Goal: Complete application form

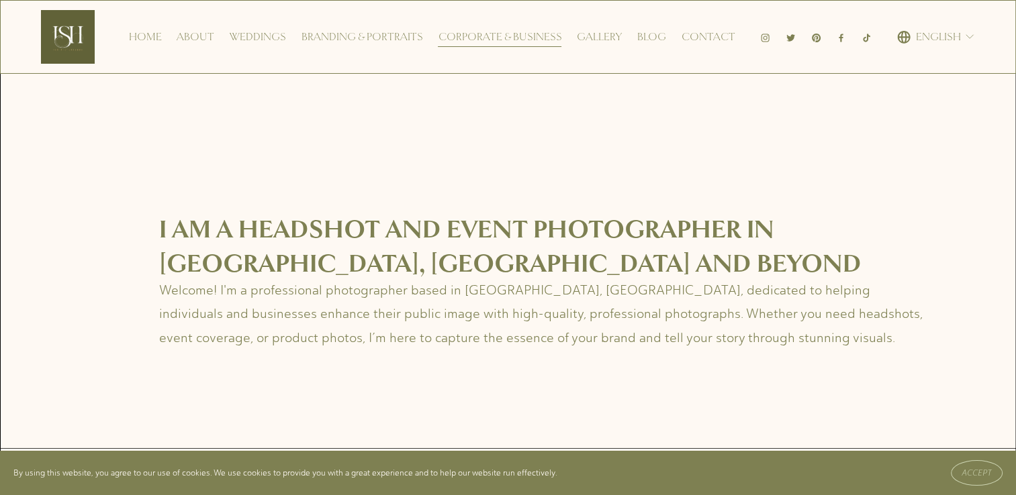
click at [701, 39] on link "Contact" at bounding box center [708, 36] width 54 height 21
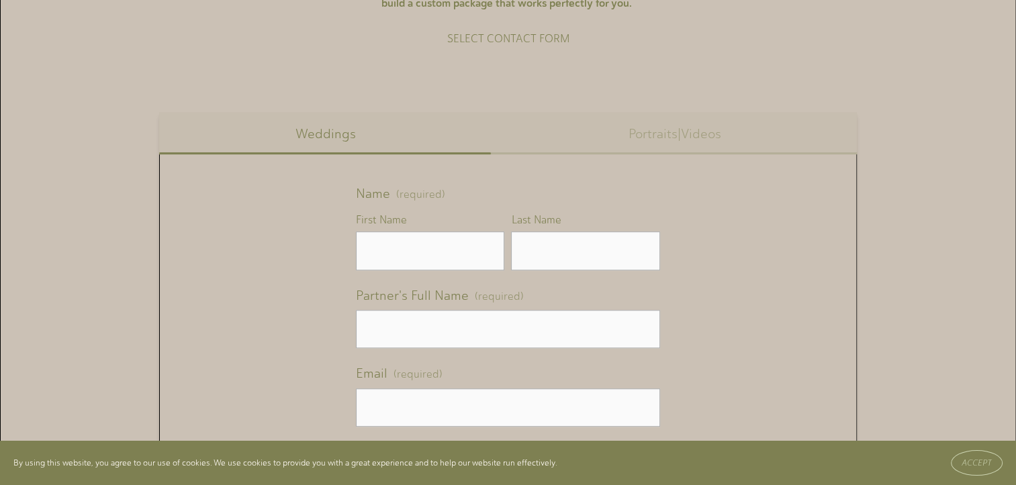
scroll to position [737, 0]
click at [682, 138] on button "Portraits|Videos" at bounding box center [674, 134] width 365 height 42
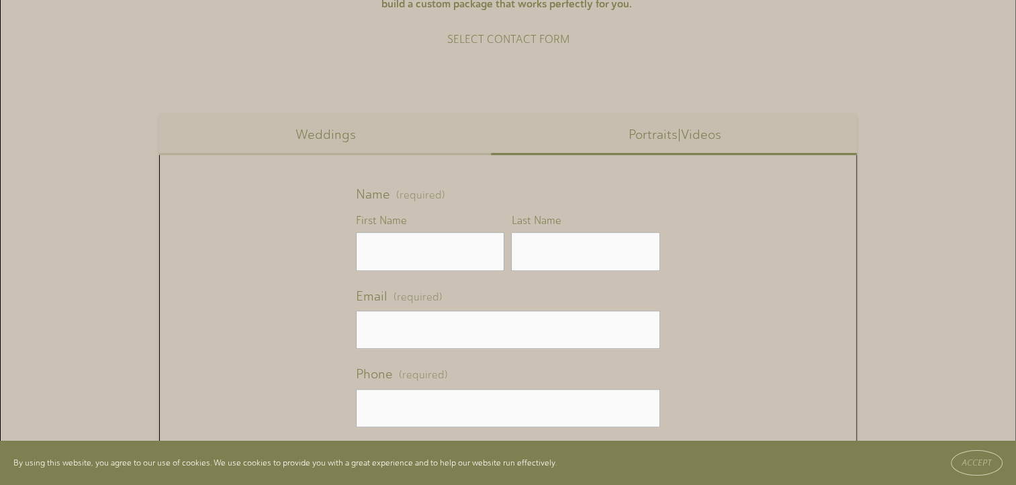
click at [322, 146] on button "Weddings" at bounding box center [325, 134] width 333 height 42
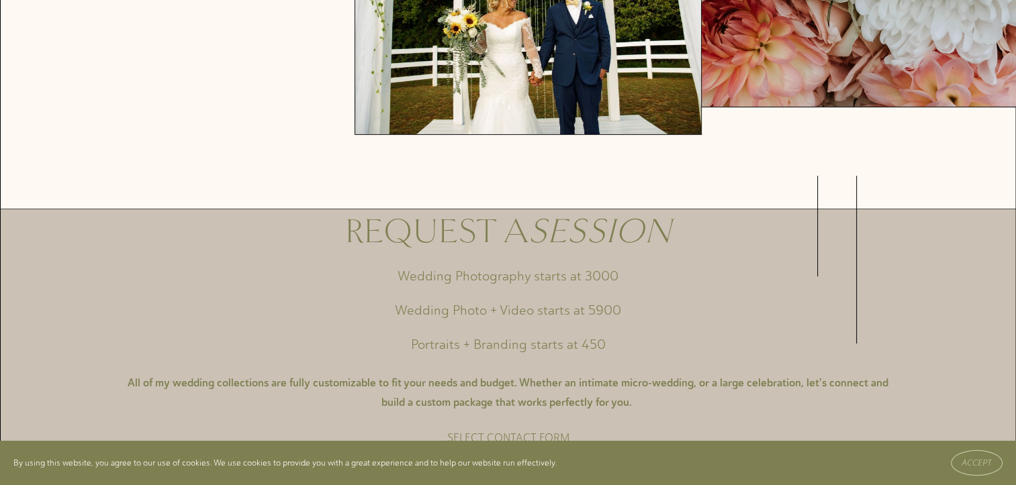
scroll to position [0, 0]
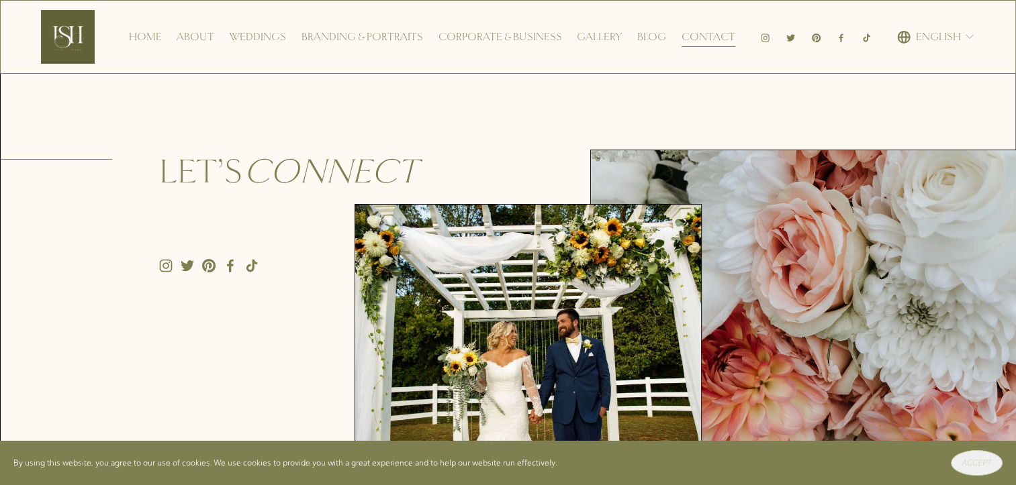
click at [973, 465] on span "Accept" at bounding box center [976, 462] width 30 height 9
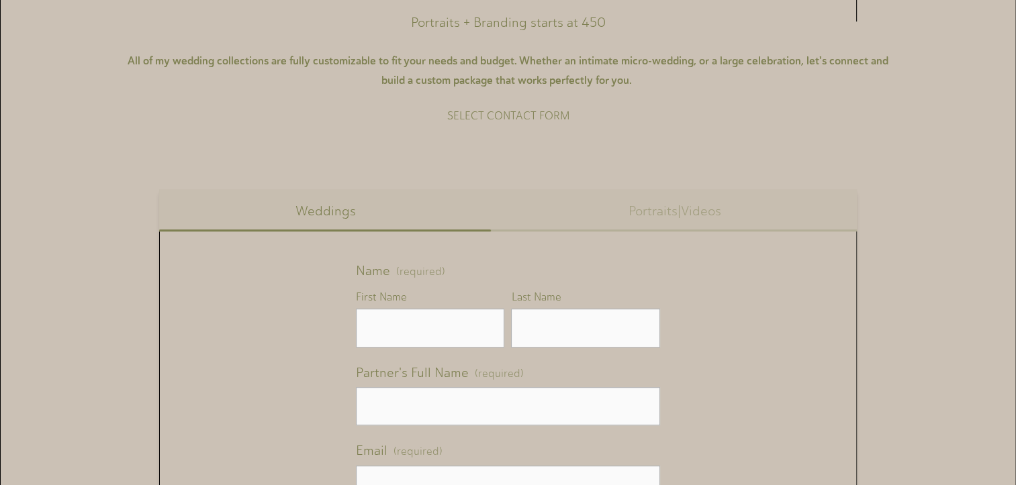
scroll to position [659, 0]
click at [641, 218] on button "Portraits|Videos" at bounding box center [674, 212] width 365 height 42
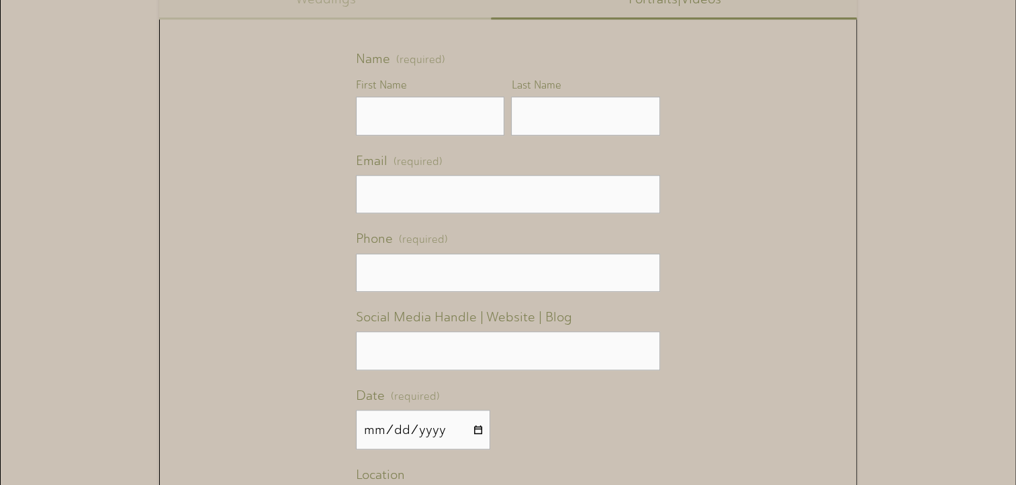
scroll to position [872, 0]
click at [410, 128] on input "First Name" at bounding box center [430, 116] width 148 height 38
type input "[PERSON_NAME]"
click at [532, 118] on input "Last Name" at bounding box center [585, 116] width 148 height 38
type input "[PERSON_NAME]"
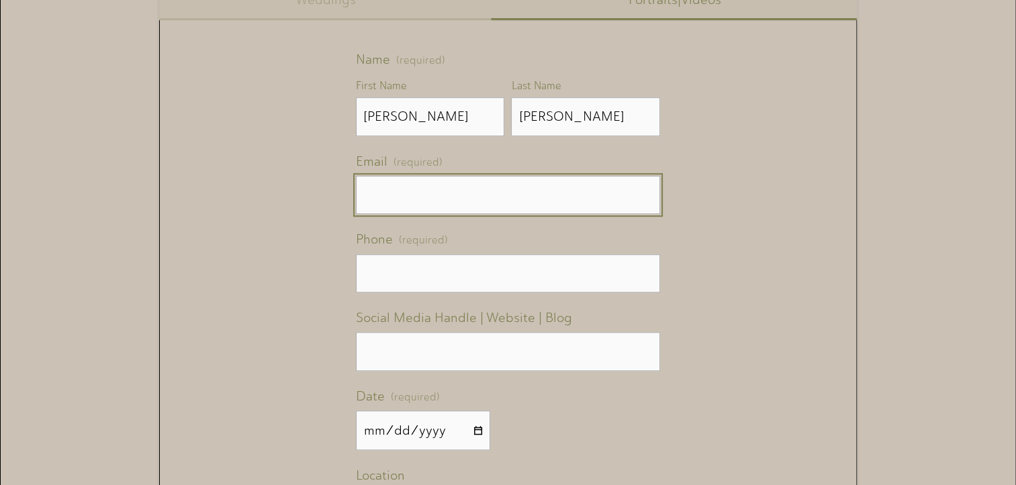
click at [450, 192] on input "Email (required)" at bounding box center [508, 195] width 304 height 38
type input "[EMAIL_ADDRESS][PERSON_NAME][DOMAIN_NAME]"
type input "(0 ) -"
type input "[PHONE_NUMBER]"
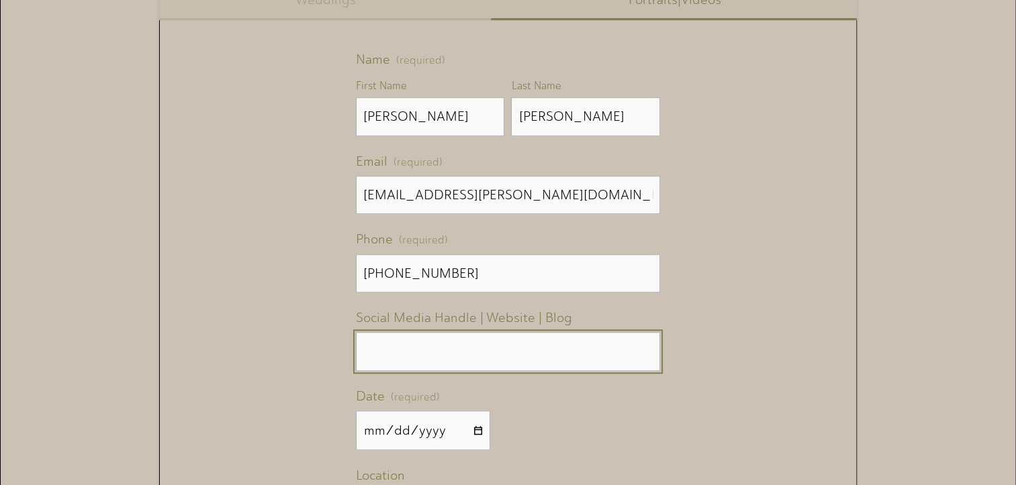
click at [564, 348] on input "Location (required)" at bounding box center [508, 351] width 304 height 38
type input "@"
paste input "[URL][DOMAIN_NAME]"
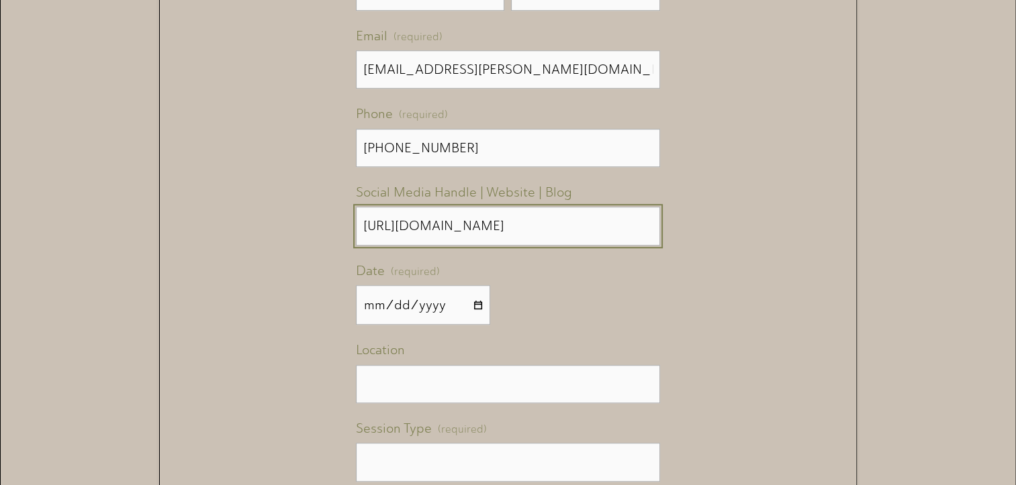
scroll to position [998, 0]
type input "[URL][DOMAIN_NAME]"
click at [387, 305] on input "Date (required)" at bounding box center [423, 305] width 134 height 40
click at [475, 303] on input "Date (required)" at bounding box center [423, 305] width 134 height 40
click at [991, 83] on div "All of my wedding collections are fully customizable to fit your needs and budg…" at bounding box center [508, 230] width 1014 height 1360
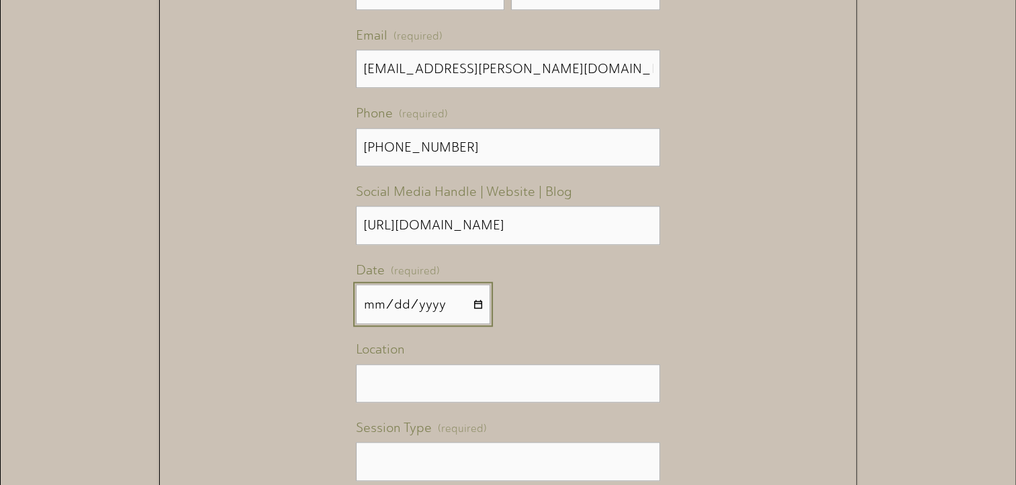
click at [473, 311] on input "[DATE]" at bounding box center [423, 305] width 134 height 40
type input "[DATE]"
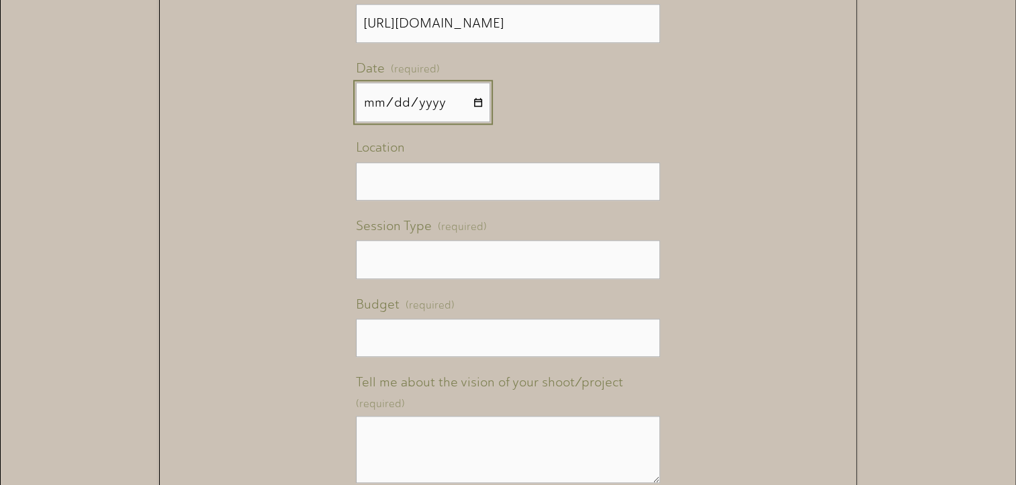
scroll to position [1200, 0]
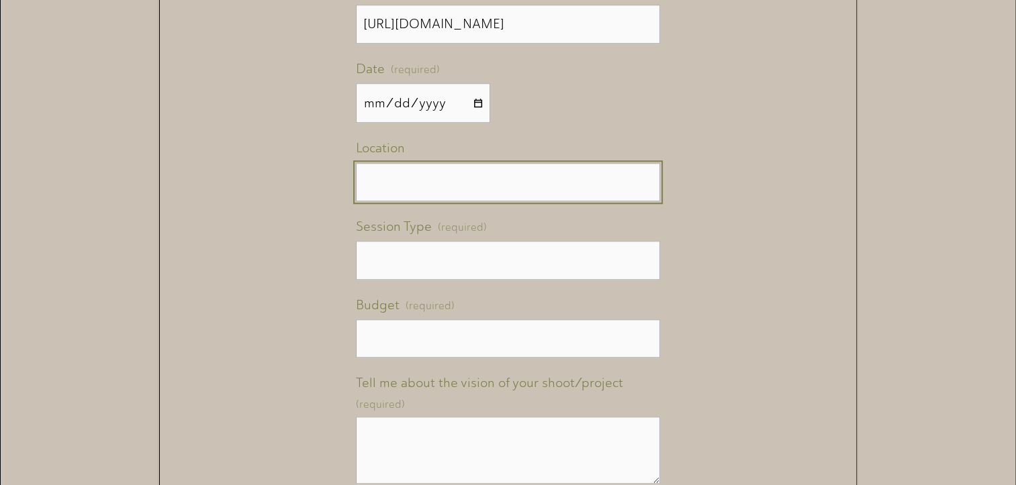
click at [475, 182] on input "Location" at bounding box center [508, 182] width 304 height 38
type input "[GEOGRAPHIC_DATA]"
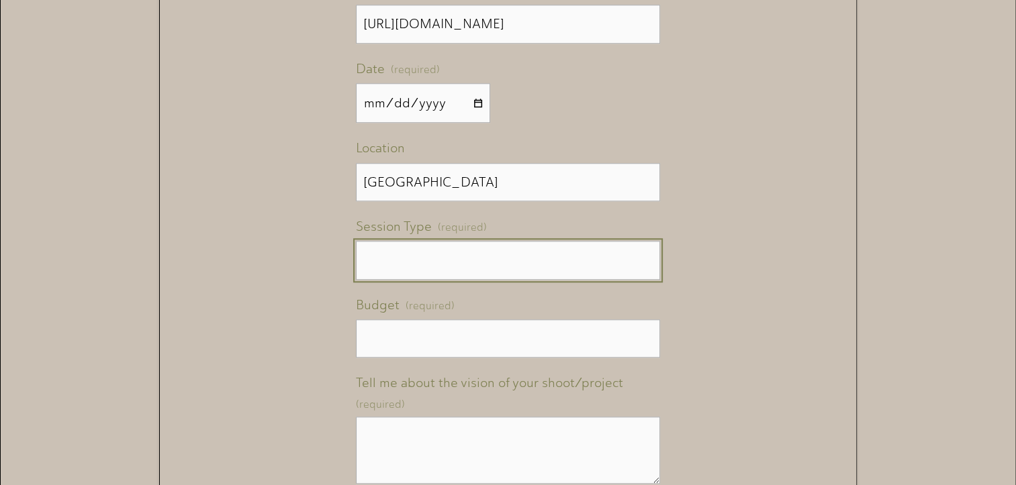
click at [426, 256] on input "Session Type (required)" at bounding box center [508, 260] width 304 height 38
type input "E"
type input "Corporate Event Photography"
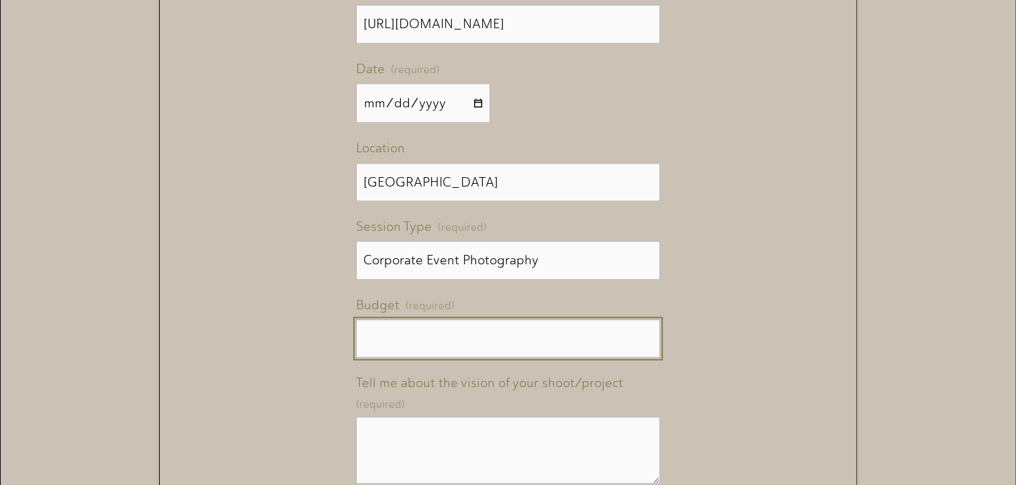
click at [404, 344] on input "Budget (required)" at bounding box center [508, 339] width 304 height 38
type input "8"
type input "1"
type input "3"
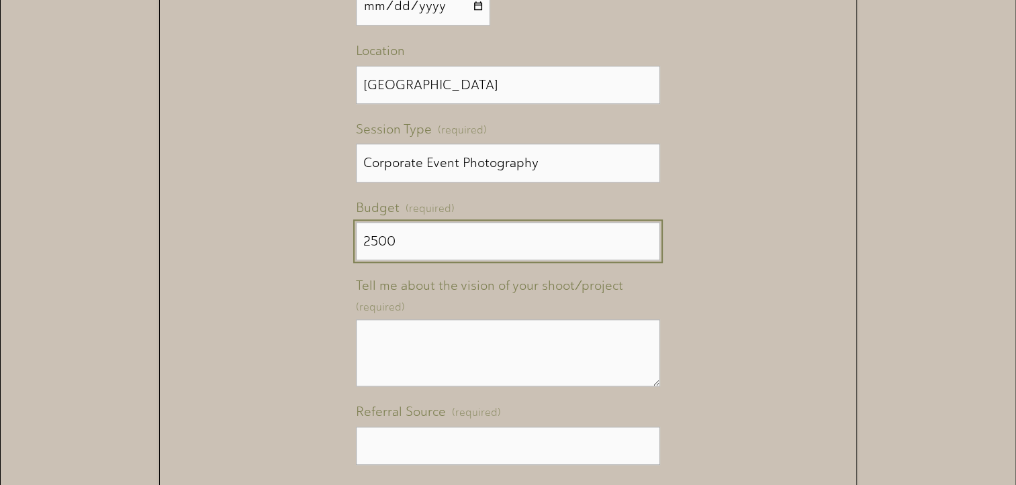
scroll to position [1296, 0]
type input "2500"
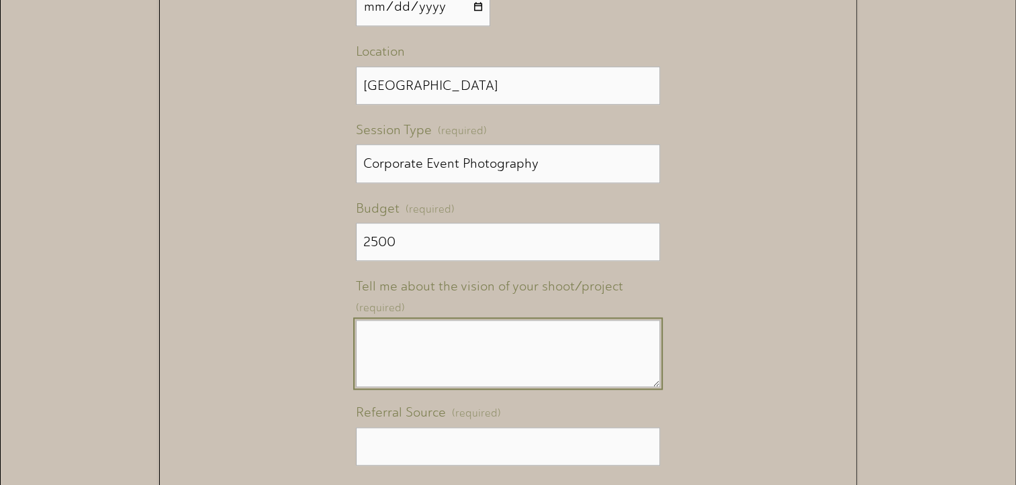
click at [489, 340] on textarea "Tell me about the vision of your shoot/project (required)" at bounding box center [508, 353] width 304 height 67
click at [408, 342] on textarea "Tell me about the vision of your shoot/project (required)" at bounding box center [508, 353] width 304 height 67
paste textarea "We are looking for a Nashville-based photographer for a conference shoot on the…"
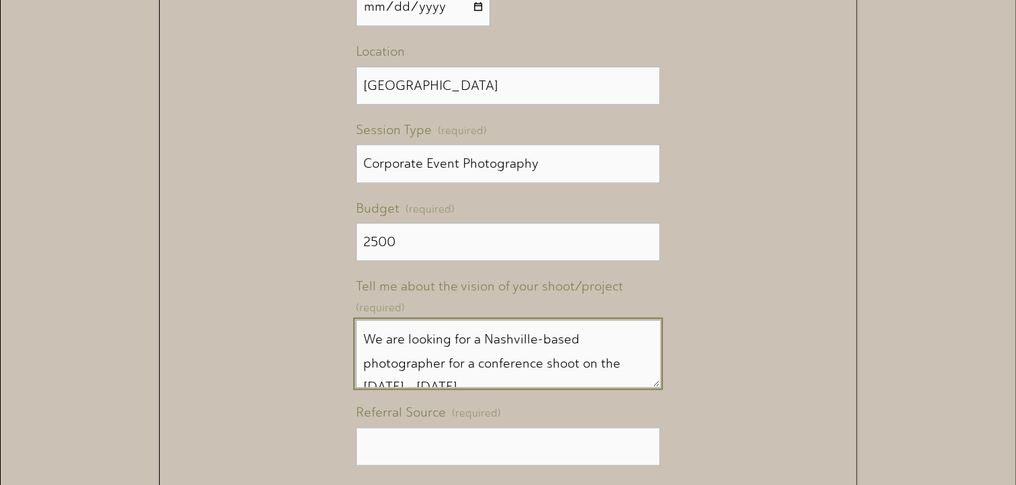
scroll to position [7, 0]
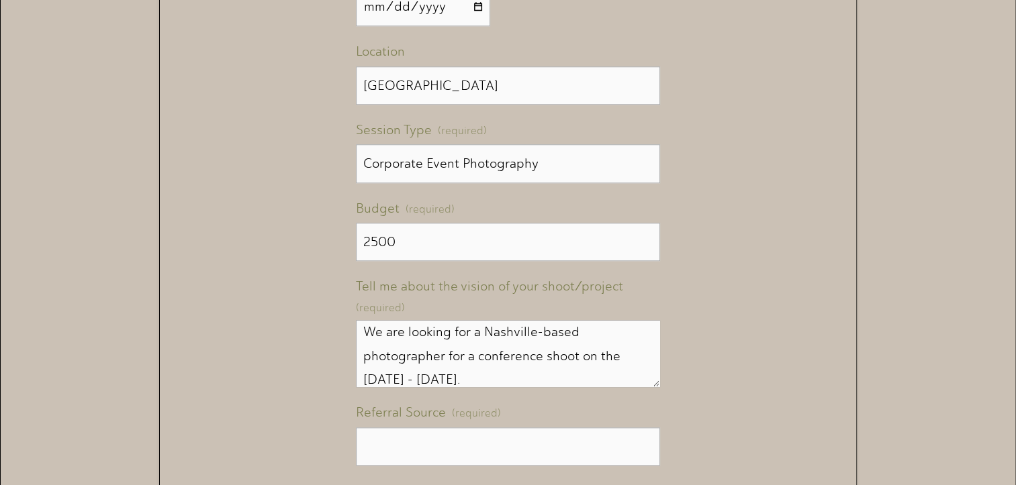
click at [518, 384] on textarea "We are looking for a Nashville-based photographer for a conference shoot on the…" at bounding box center [508, 353] width 304 height 67
paste textarea "The shoot will be approximately 10 hours, requiring standard event photography …"
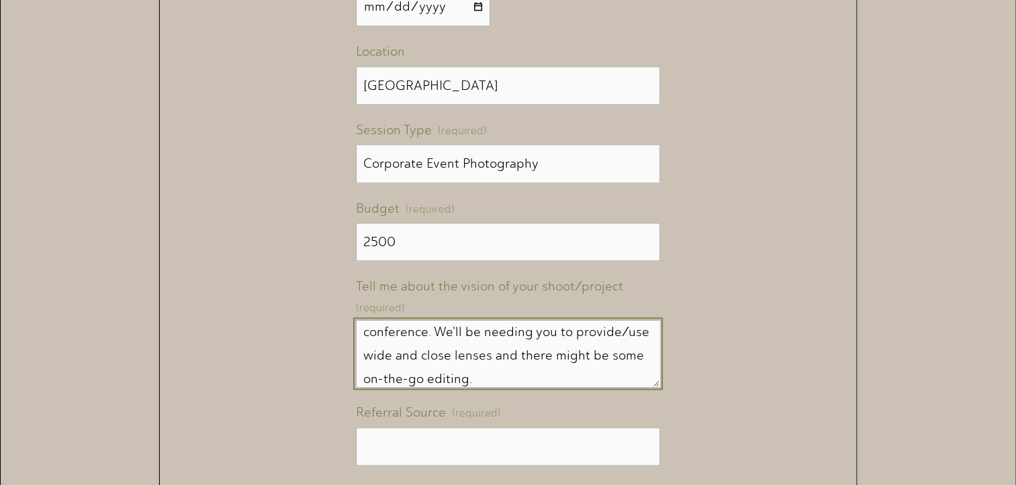
paste textarea "The shoot will be approximately 10 hours, requiring standard event photography …"
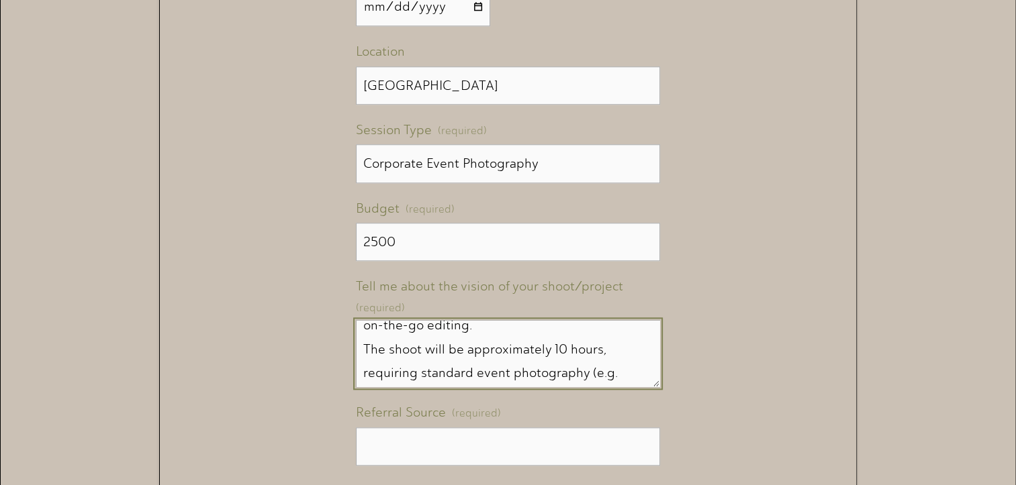
scroll to position [208, 0]
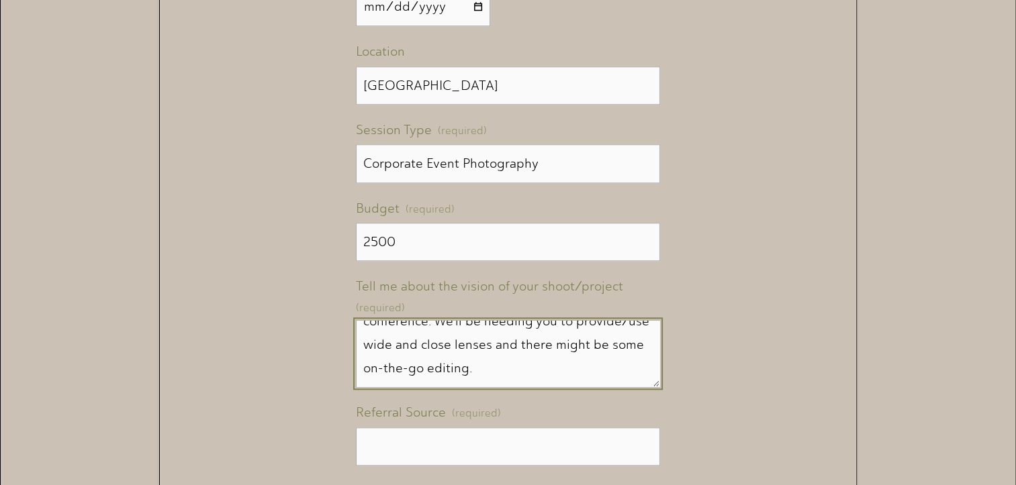
drag, startPoint x: 363, startPoint y: 347, endPoint x: 618, endPoint y: 412, distance: 263.8
click at [618, 412] on div "Name (required) First Name [PERSON_NAME] Last Name [PERSON_NAME] Email (require…" at bounding box center [508, 95] width 304 height 945
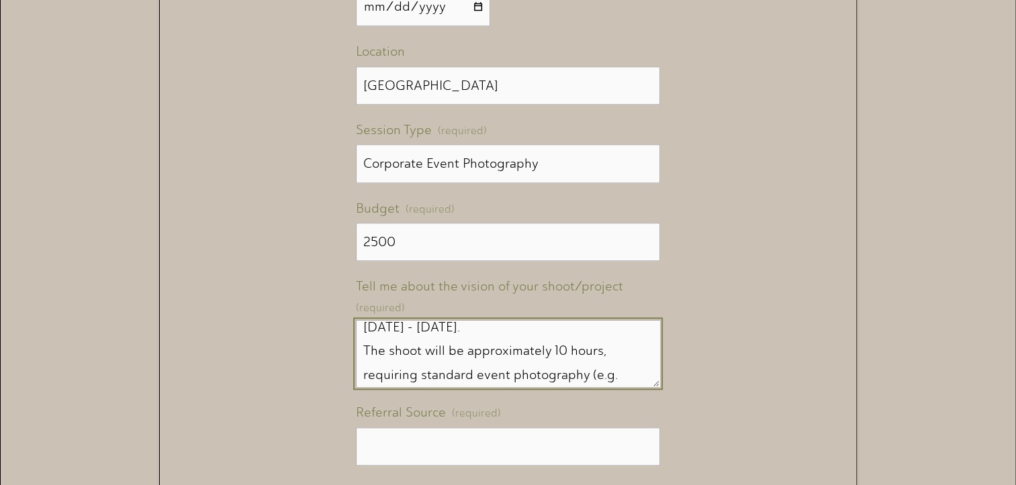
scroll to position [62, 0]
click at [603, 355] on textarea "We are looking for a Nashville-based photographer for a conference shoot on the…" at bounding box center [508, 353] width 304 height 67
click at [363, 378] on textarea "We are looking for a Nashville-based photographer for a conference shoot on the…" at bounding box center [508, 353] width 304 height 67
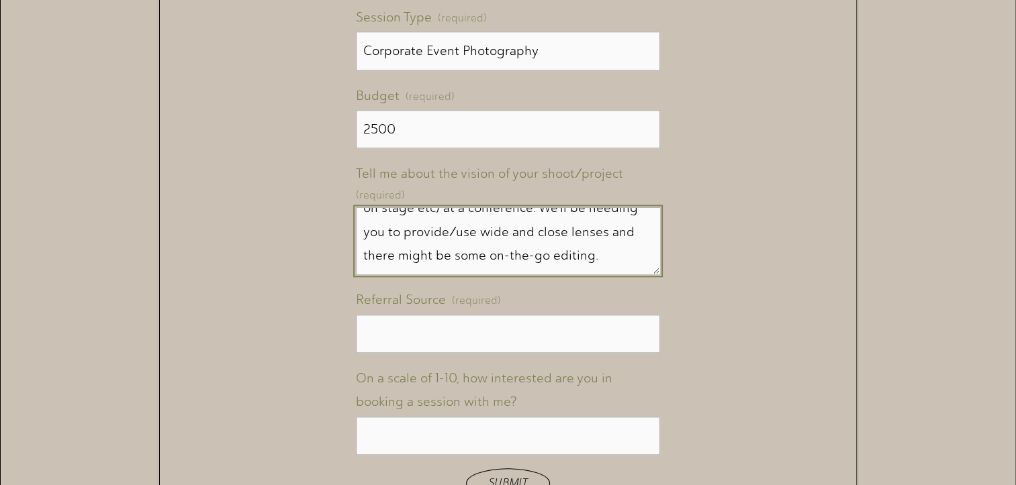
scroll to position [1407, 0]
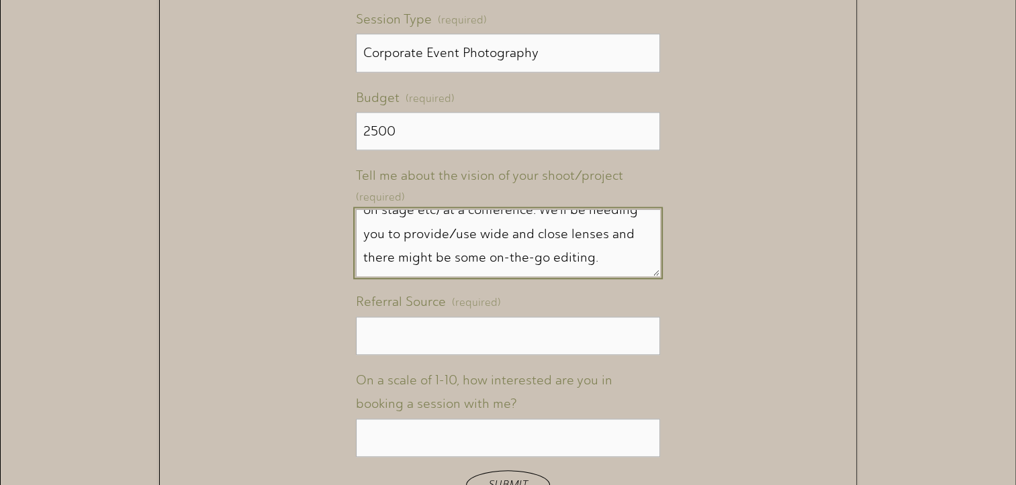
type textarea "We are looking for a Nashville-based photographer for a conference shoot on the…"
click at [535, 336] on input "Referral Source (required)" at bounding box center [508, 336] width 304 height 38
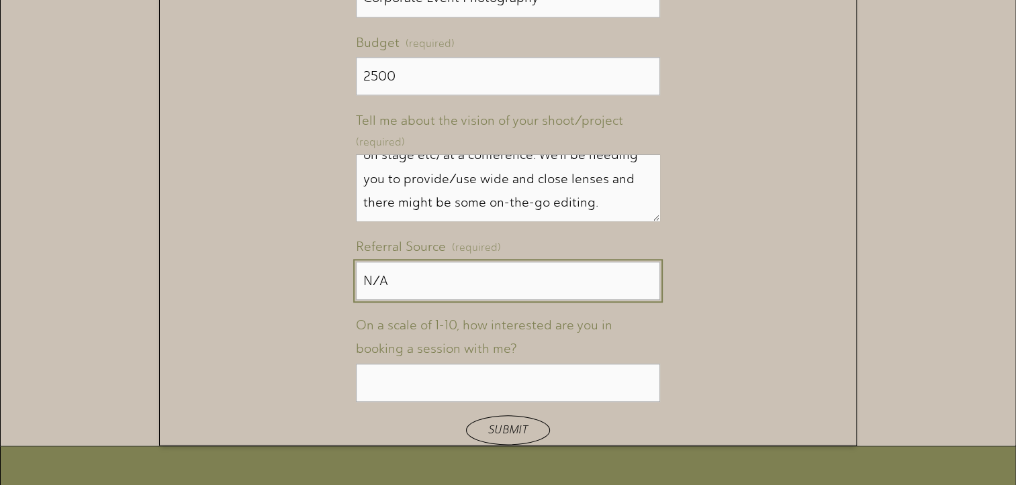
scroll to position [1461, 0]
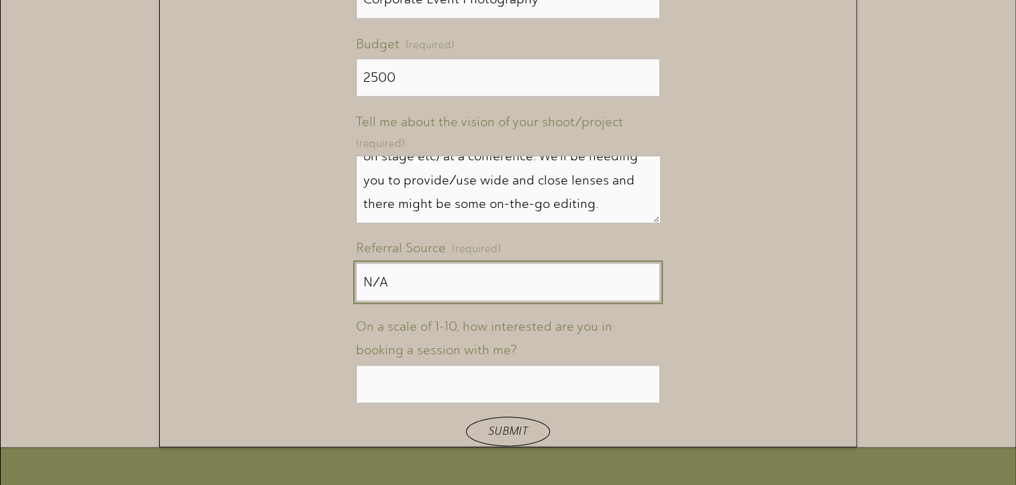
type input "N/A"
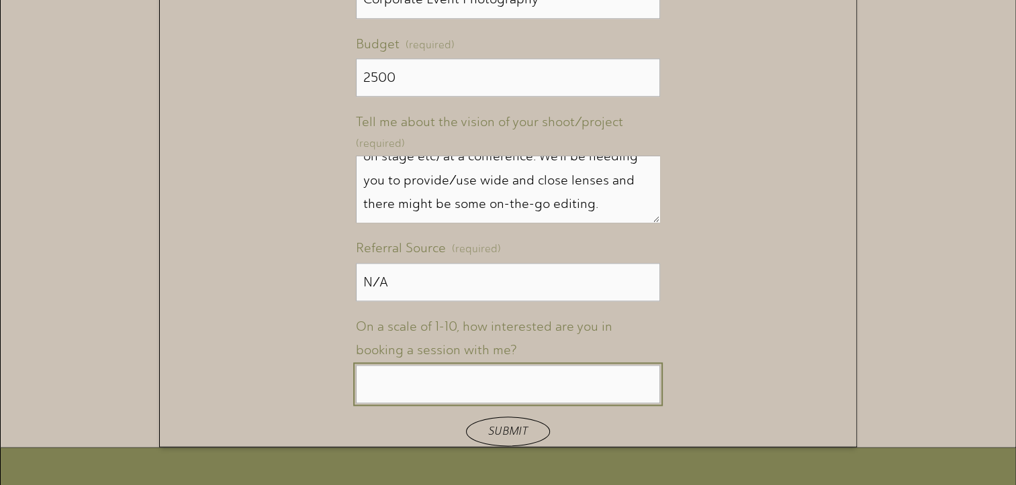
click at [561, 377] on input "On a scale of 1-10, how interested are you in booking a session with me?" at bounding box center [508, 384] width 304 height 38
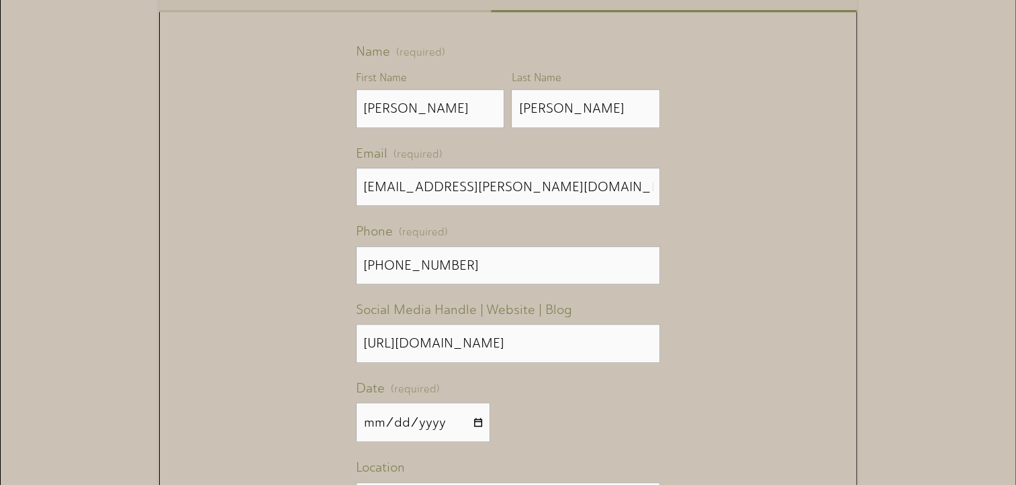
scroll to position [1704, 0]
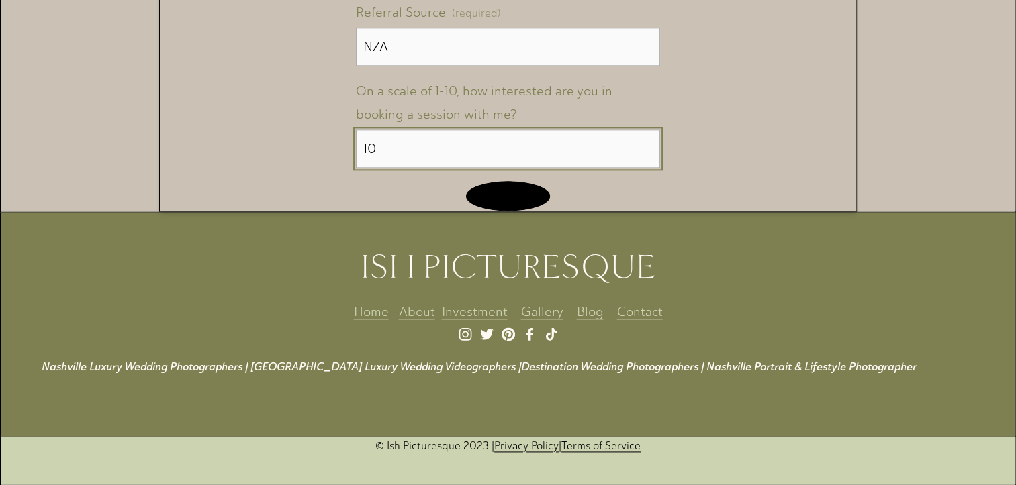
type input "10"
click at [516, 189] on span "Submit" at bounding box center [508, 195] width 40 height 13
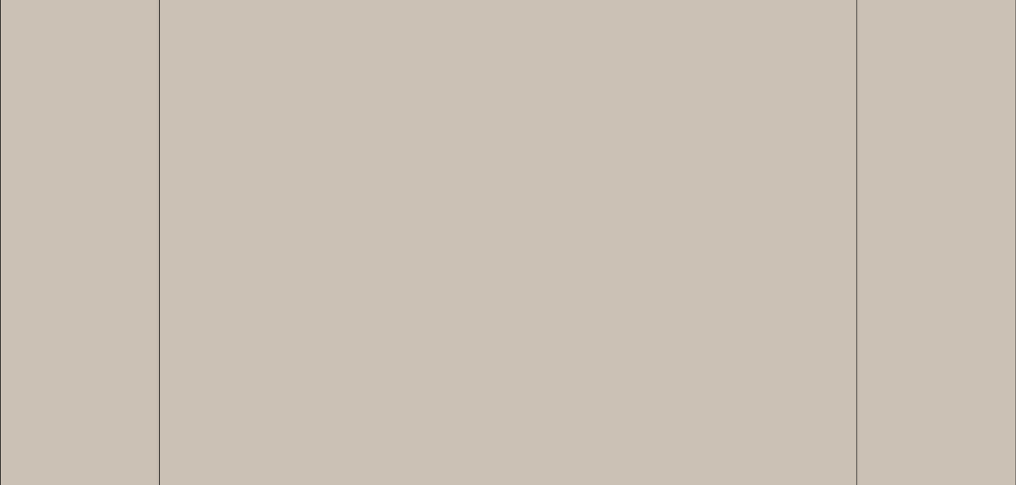
scroll to position [943, 0]
